Goal: Task Accomplishment & Management: Use online tool/utility

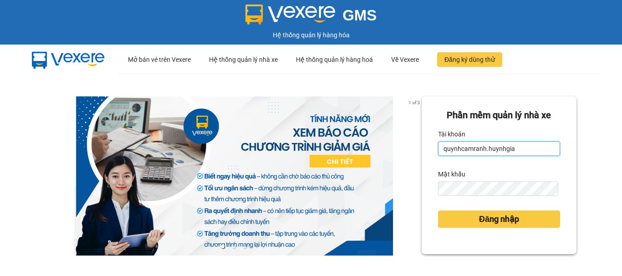
click at [527, 145] on input "quynhcamranh.huynhgia" at bounding box center [499, 149] width 122 height 15
type input "hongcr.huynhgia"
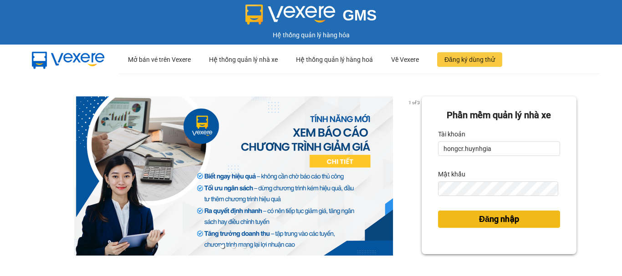
click at [500, 223] on span "Đăng nhập" at bounding box center [499, 219] width 40 height 13
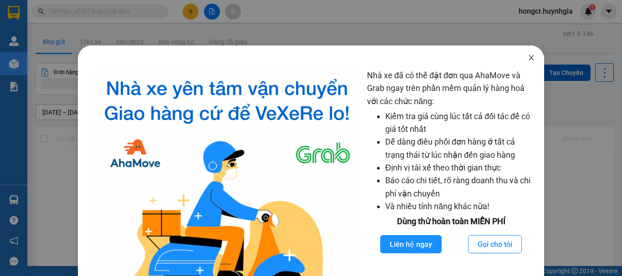
click at [521, 57] on span "Close" at bounding box center [530, 58] width 25 height 25
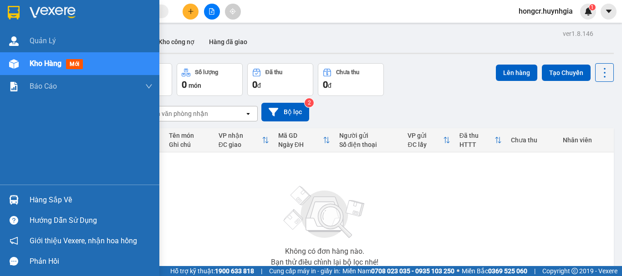
click at [53, 200] on div "Hàng sắp về" at bounding box center [91, 200] width 123 height 14
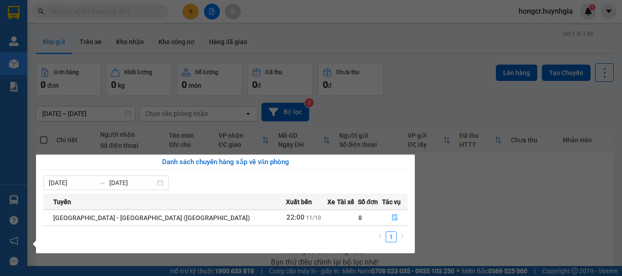
click at [99, 218] on span "[GEOGRAPHIC_DATA] - [GEOGRAPHIC_DATA] ([GEOGRAPHIC_DATA])" at bounding box center [151, 217] width 197 height 7
click at [128, 220] on span "[GEOGRAPHIC_DATA] - [GEOGRAPHIC_DATA] ([GEOGRAPHIC_DATA])" at bounding box center [151, 217] width 197 height 7
click at [107, 217] on span "[GEOGRAPHIC_DATA] - [GEOGRAPHIC_DATA] ([GEOGRAPHIC_DATA])" at bounding box center [151, 217] width 197 height 7
click at [143, 218] on span "[GEOGRAPHIC_DATA] - [GEOGRAPHIC_DATA] ([GEOGRAPHIC_DATA])" at bounding box center [151, 217] width 197 height 7
click at [100, 222] on span "[GEOGRAPHIC_DATA] - [GEOGRAPHIC_DATA] ([GEOGRAPHIC_DATA])" at bounding box center [151, 217] width 197 height 7
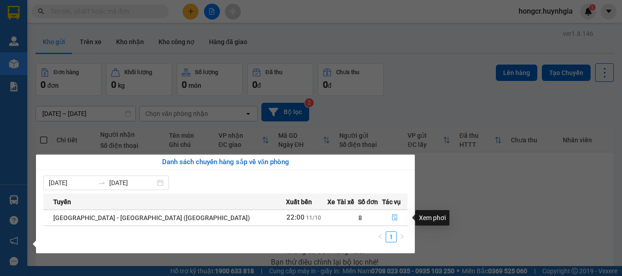
click at [391, 221] on icon "file-done" at bounding box center [394, 217] width 6 height 6
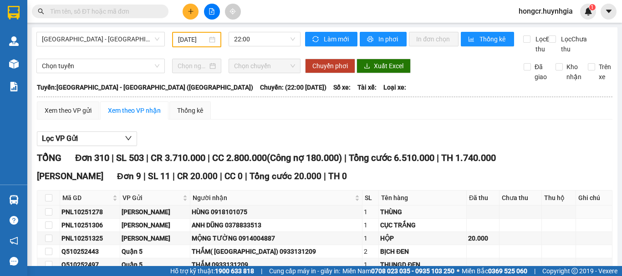
type input "[DATE]"
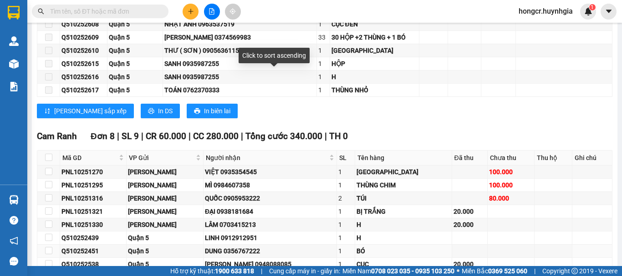
scroll to position [3732, 0]
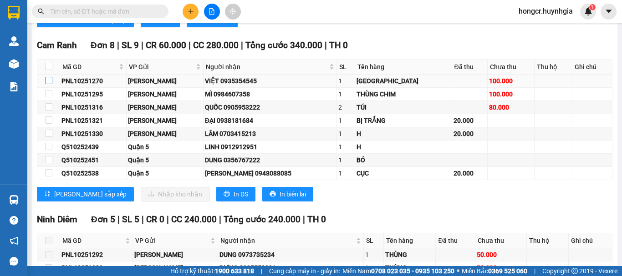
click at [48, 84] on input "checkbox" at bounding box center [48, 80] width 7 height 7
checkbox input "true"
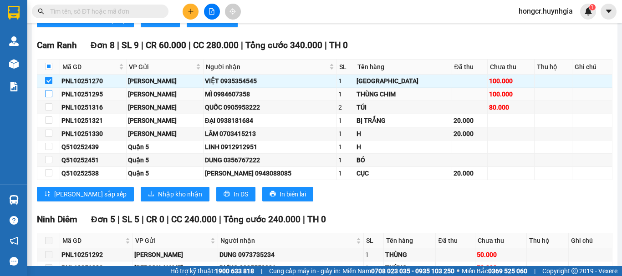
click at [49, 99] on label at bounding box center [48, 94] width 7 height 10
click at [49, 97] on input "checkbox" at bounding box center [48, 93] width 7 height 7
checkbox input "true"
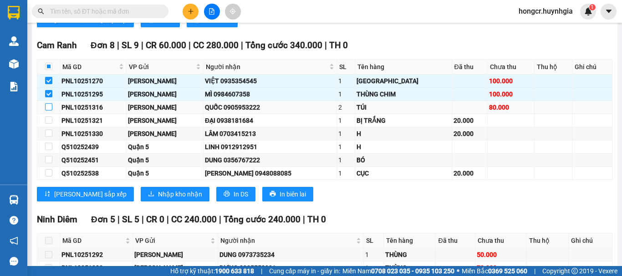
click at [48, 111] on input "checkbox" at bounding box center [48, 106] width 7 height 7
checkbox input "true"
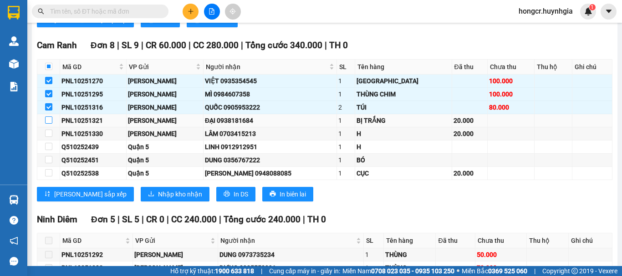
click at [48, 124] on input "checkbox" at bounding box center [48, 119] width 7 height 7
checkbox input "true"
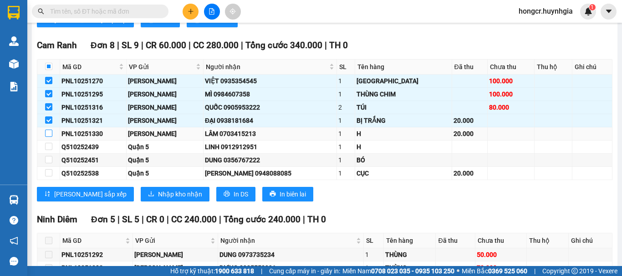
click at [50, 137] on input "checkbox" at bounding box center [48, 133] width 7 height 7
checkbox input "true"
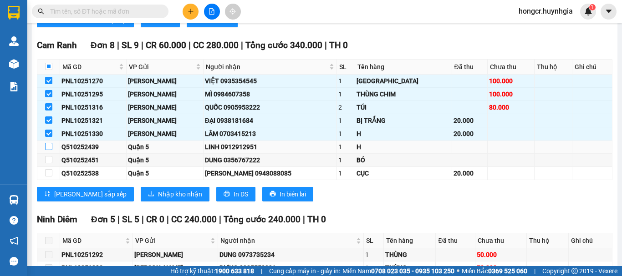
click at [49, 150] on input "checkbox" at bounding box center [48, 146] width 7 height 7
checkbox input "true"
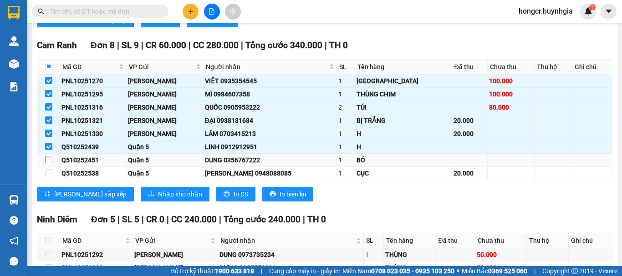
click at [48, 163] on input "checkbox" at bounding box center [48, 159] width 7 height 7
checkbox input "true"
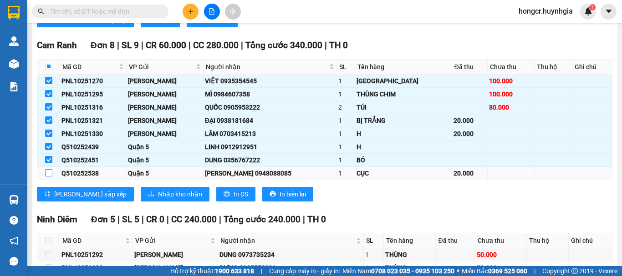
click at [48, 177] on input "checkbox" at bounding box center [48, 172] width 7 height 7
checkbox input "true"
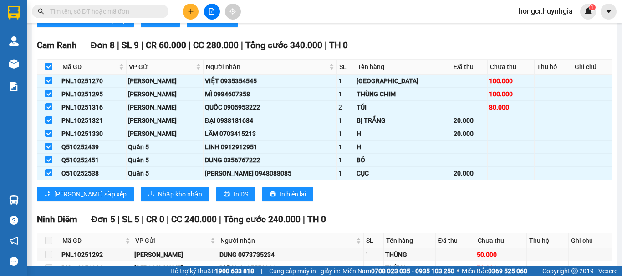
click at [51, 192] on div "Cam Ranh Đơn 8 | SL 9 | CR 60.000 | CC 280.000 | Tổng cước 340.000 | TH 0 Mã GD…" at bounding box center [324, 124] width 575 height 170
click at [158, 199] on span "Nhập kho nhận" at bounding box center [180, 194] width 44 height 10
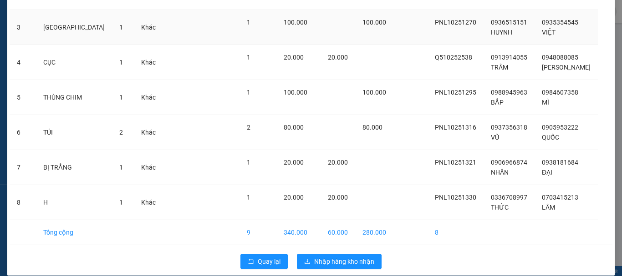
scroll to position [147, 0]
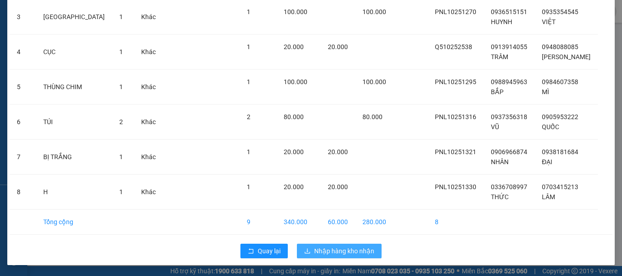
click at [334, 254] on span "Nhập hàng kho nhận" at bounding box center [344, 251] width 60 height 10
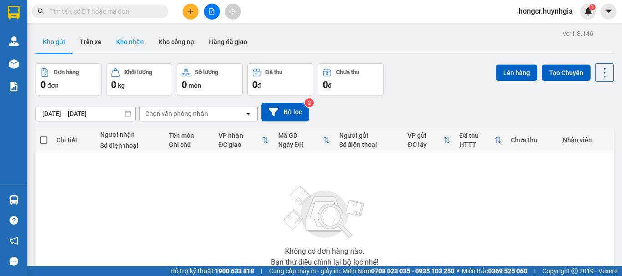
click at [121, 45] on button "Kho nhận" at bounding box center [130, 42] width 42 height 22
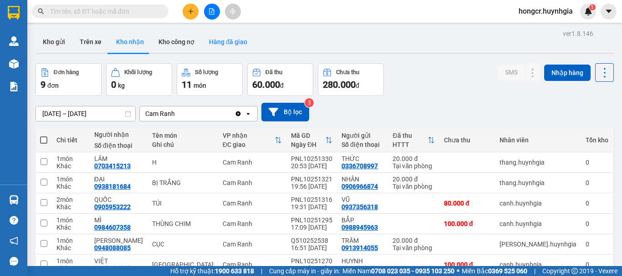
click at [238, 39] on button "Hàng đã giao" at bounding box center [228, 42] width 53 height 22
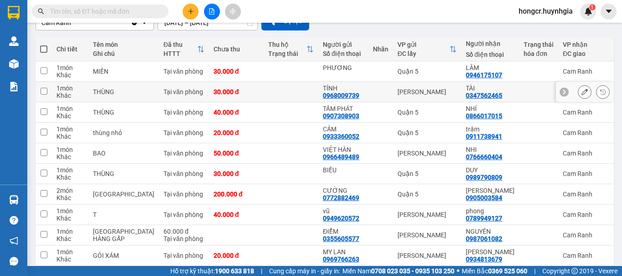
scroll to position [132, 0]
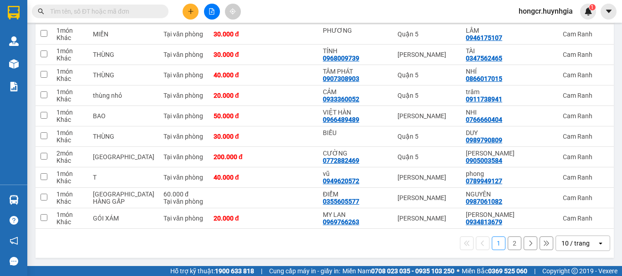
click at [511, 241] on button "2" at bounding box center [514, 244] width 14 height 14
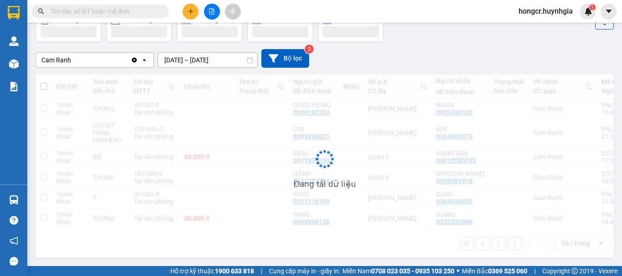
scroll to position [57, 0]
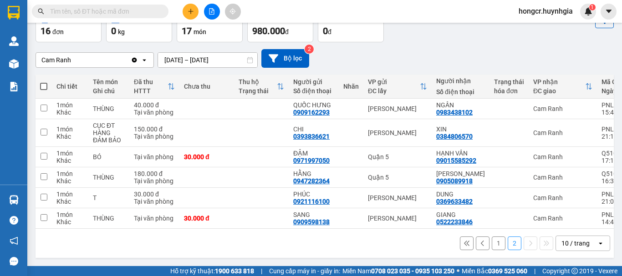
click at [491, 248] on button "1" at bounding box center [498, 244] width 14 height 14
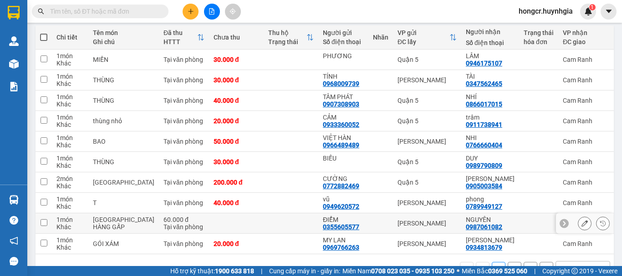
scroll to position [0, 0]
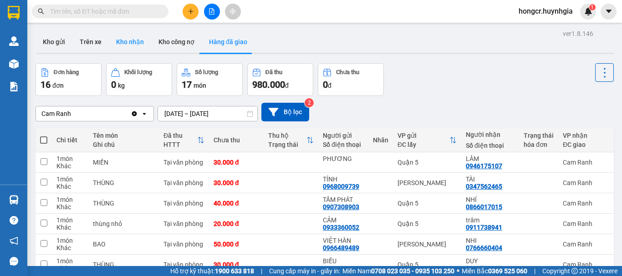
click at [139, 43] on button "Kho nhận" at bounding box center [130, 42] width 42 height 22
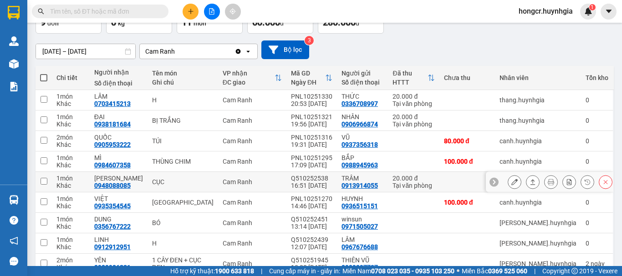
scroll to position [17, 0]
